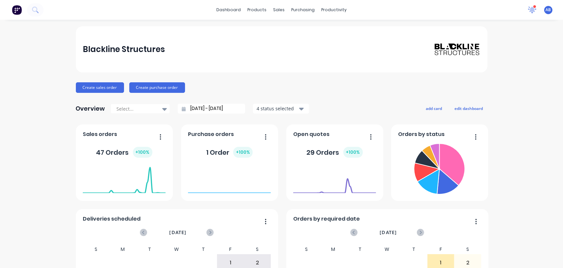
click at [529, 9] on icon at bounding box center [532, 9] width 6 height 6
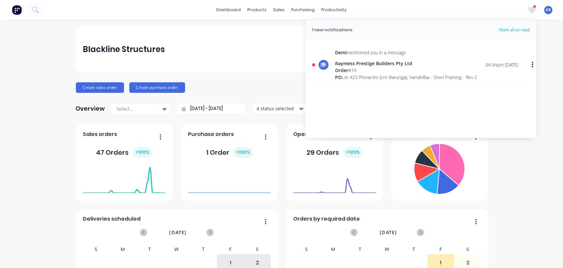
click at [368, 67] on div "Order # 74" at bounding box center [406, 70] width 142 height 7
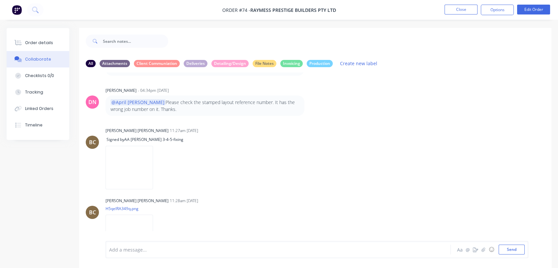
scroll to position [513, 0]
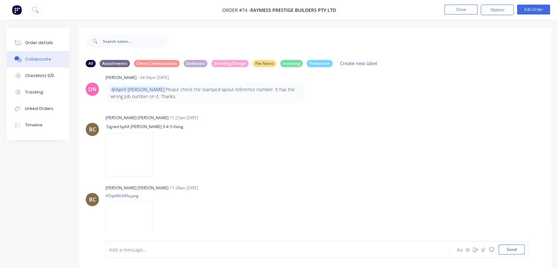
click at [298, 86] on div "@April [PERSON_NAME] Please check the stamped layout reference number. It has t…" at bounding box center [204, 93] width 189 height 14
click at [123, 249] on div at bounding box center [264, 250] width 311 height 7
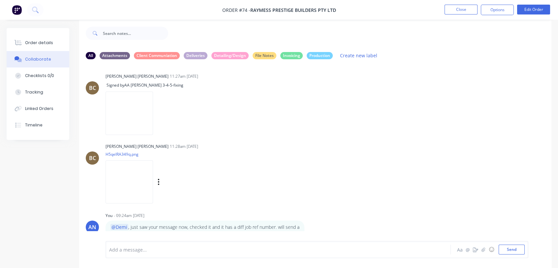
scroll to position [10, 0]
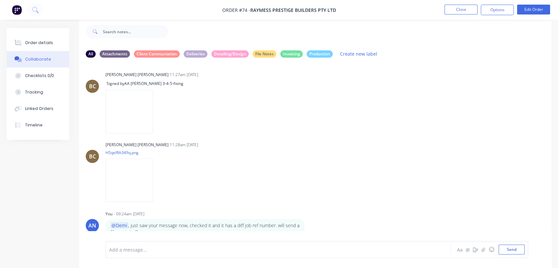
click at [420, 123] on div "MP [PERSON_NAME] - 03:06pm [DATE] April (design team) sent the final updated dr…" at bounding box center [315, 147] width 472 height 169
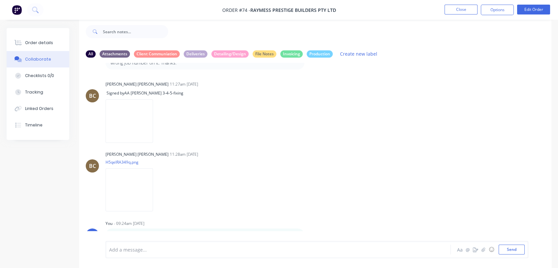
scroll to position [547, 0]
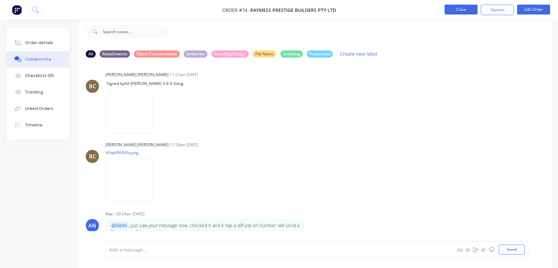
click at [463, 12] on button "Close" at bounding box center [461, 10] width 33 height 10
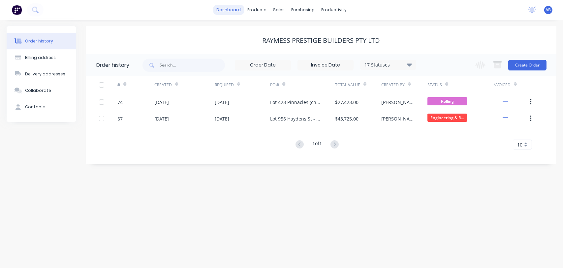
click at [240, 11] on link "dashboard" at bounding box center [228, 10] width 31 height 10
